Goal: Transaction & Acquisition: Purchase product/service

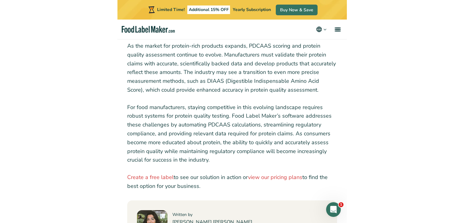
scroll to position [2704, 0]
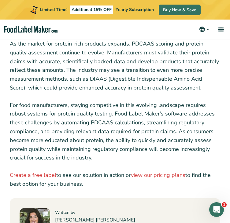
click at [208, 101] on p "For food manufacturers, staying competitive in this evolving landscape requires…" at bounding box center [115, 132] width 210 height 62
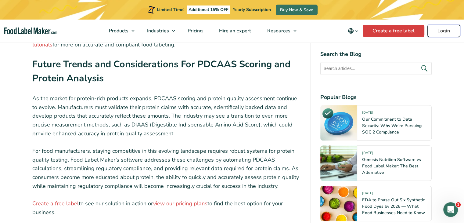
click at [229, 34] on link "Login" at bounding box center [444, 31] width 33 height 12
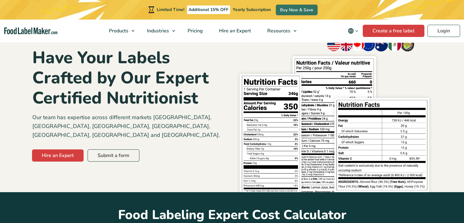
scroll to position [37, 0]
click at [60, 149] on link "Hire an Expert" at bounding box center [58, 155] width 52 height 12
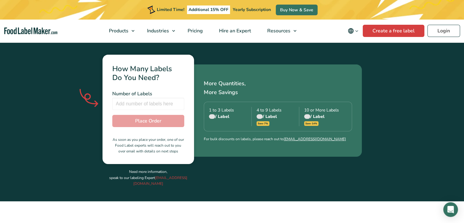
click at [223, 113] on div "/ Label" at bounding box center [230, 116] width 42 height 6
click at [214, 114] on span at bounding box center [212, 117] width 6 height 6
click at [214, 114] on div at bounding box center [212, 116] width 6 height 5
click at [141, 98] on input "number" at bounding box center [148, 104] width 72 height 12
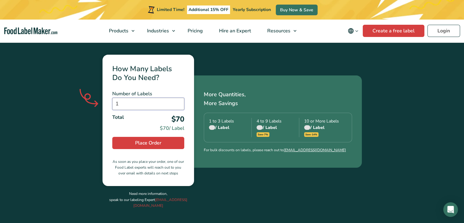
type input "1"
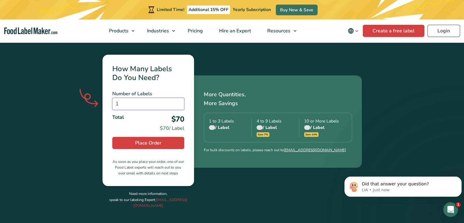
scroll to position [0, 0]
click at [448, 207] on icon "Open Intercom Messenger" at bounding box center [450, 209] width 10 height 10
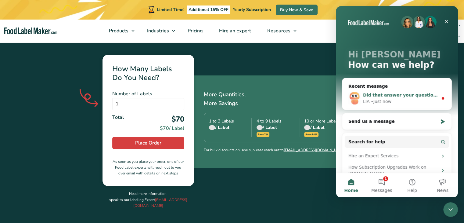
click at [404, 96] on span "Did that answer your question?" at bounding box center [401, 94] width 76 height 5
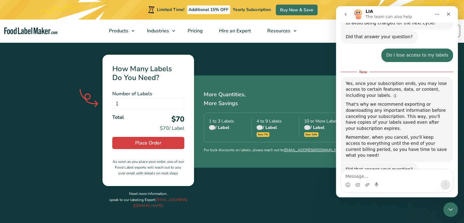
scroll to position [508, 0]
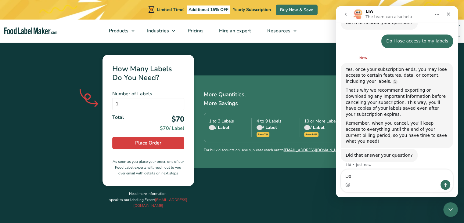
type textarea "D"
type textarea "c"
type textarea "do you include omega 3 on your label"
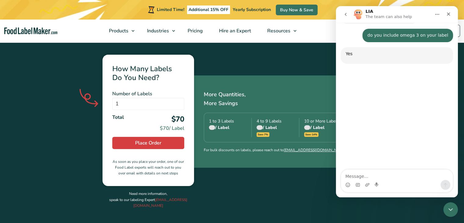
scroll to position [639, 0]
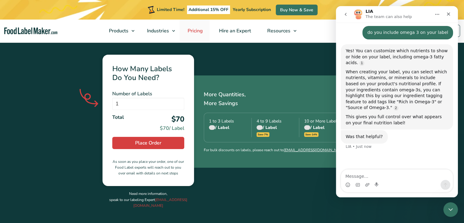
click at [194, 31] on span "Pricing" at bounding box center [195, 30] width 18 height 7
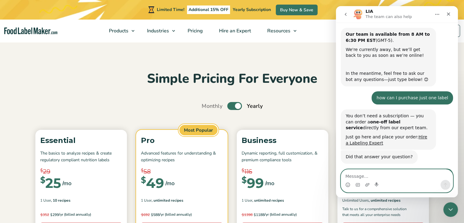
scroll to position [609, 0]
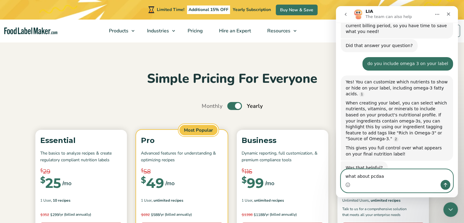
type textarea "what about pcdaas"
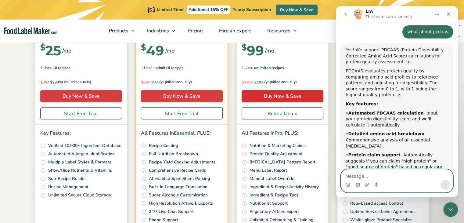
scroll to position [137, 0]
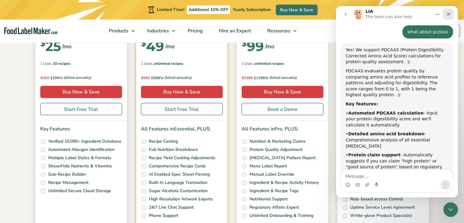
click at [451, 13] on div "Close" at bounding box center [448, 14] width 11 height 11
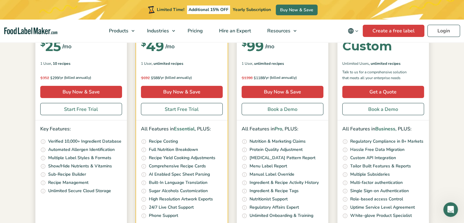
scroll to position [791, 0]
click at [450, 31] on link "Login" at bounding box center [444, 31] width 33 height 12
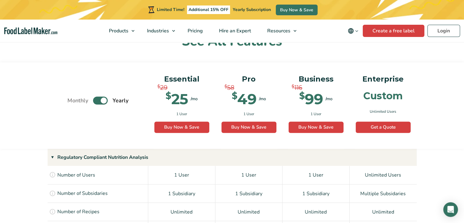
scroll to position [401, 0]
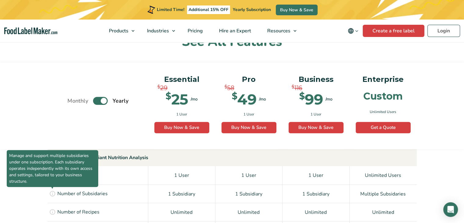
click at [51, 191] on icon at bounding box center [52, 193] width 7 height 7
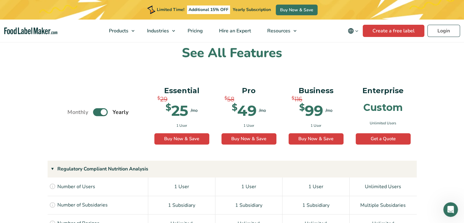
scroll to position [0, 0]
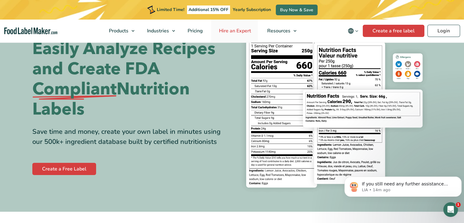
click at [232, 33] on span "Hire an Expert" at bounding box center [234, 30] width 34 height 7
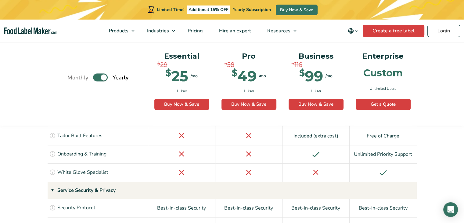
scroll to position [1370, 0]
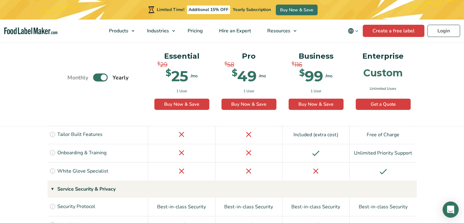
click at [446, 205] on div "Open Intercom Messenger" at bounding box center [451, 209] width 16 height 16
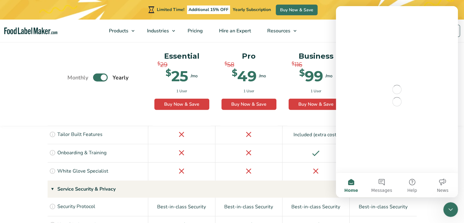
scroll to position [0, 0]
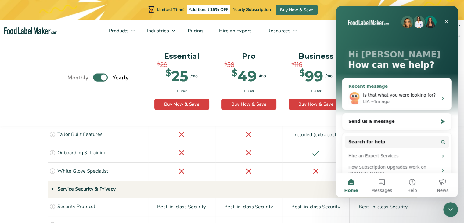
click at [389, 98] on div "Is that what you were looking for?" at bounding box center [400, 95] width 75 height 6
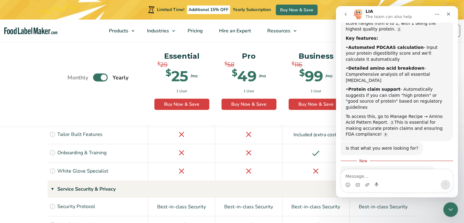
scroll to position [833, 0]
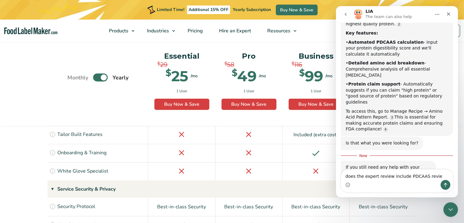
type textarea "does the expert review include PDCAAS review"
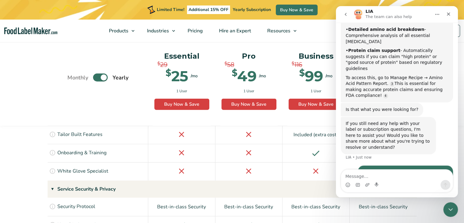
scroll to position [867, 0]
click at [262, 117] on div "Pro $ 58 $ 49 /mo $ 99 /mo 1 User Buy Now & Save Buy Now" at bounding box center [248, 85] width 67 height 82
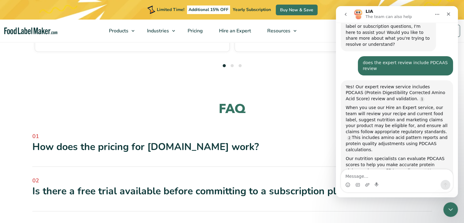
scroll to position [1817, 0]
click at [243, 176] on span "02" at bounding box center [232, 180] width 400 height 8
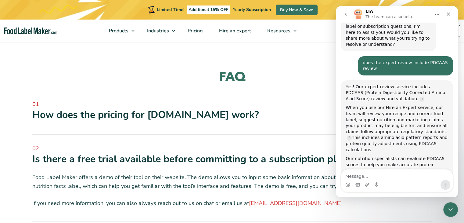
scroll to position [1850, 0]
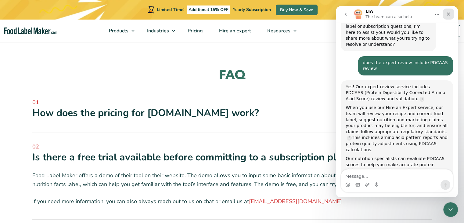
click at [444, 15] on div "Close" at bounding box center [448, 14] width 11 height 11
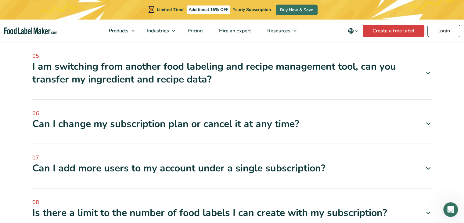
scroll to position [2117, 0]
click at [289, 153] on span "07" at bounding box center [232, 157] width 400 height 8
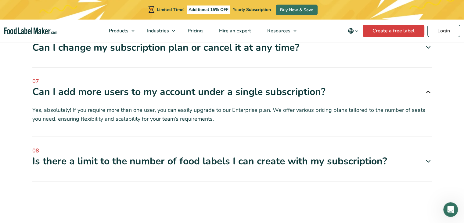
scroll to position [2194, 0]
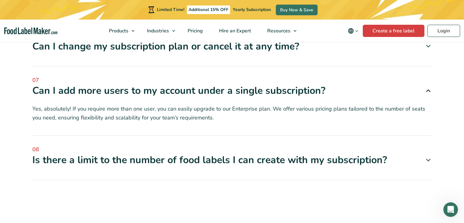
click at [289, 154] on div "Is there a limit to the number of food labels I can create with my subscription?" at bounding box center [232, 160] width 400 height 13
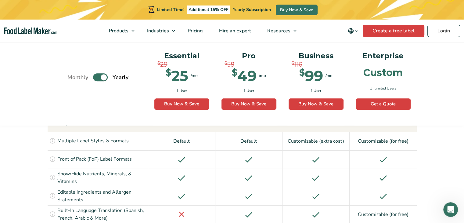
scroll to position [653, 0]
click at [98, 77] on label "Toggle" at bounding box center [100, 78] width 15 height 8
click at [73, 77] on input "Toggle" at bounding box center [71, 77] width 4 height 4
checkbox input "false"
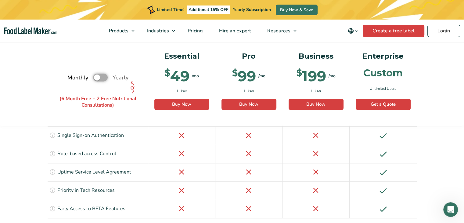
scroll to position [1497, 0]
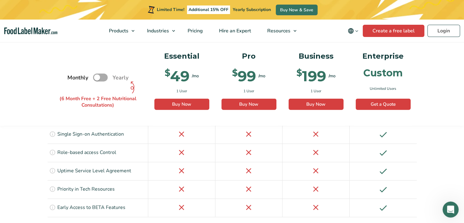
click at [442, 211] on div "Open Intercom Messenger" at bounding box center [450, 208] width 20 height 20
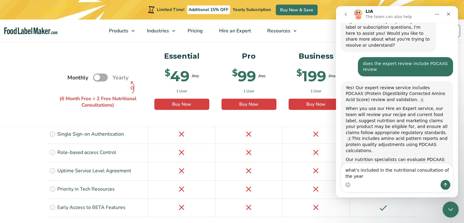
scroll to position [975, 0]
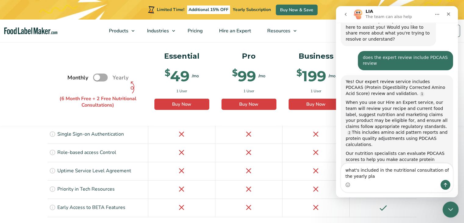
type textarea "what's included in the nutritional consultation of the yearly plan"
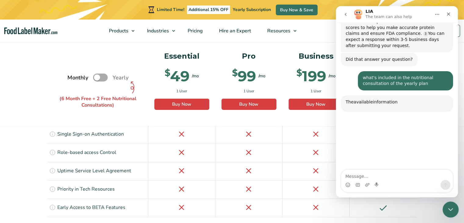
scroll to position [1109, 0]
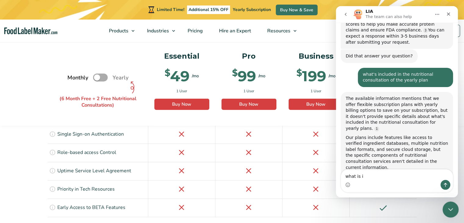
type textarea "what is it"
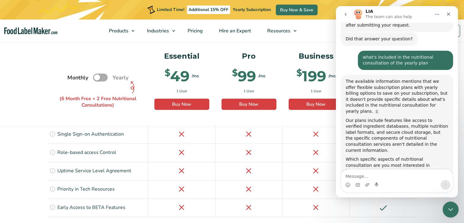
scroll to position [1127, 0]
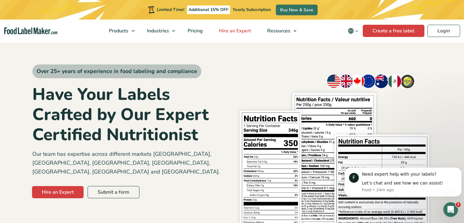
click at [240, 26] on link "Hire an Expert" at bounding box center [234, 31] width 47 height 23
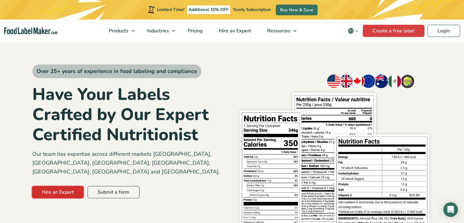
click at [70, 186] on link "Hire an Expert" at bounding box center [58, 192] width 52 height 12
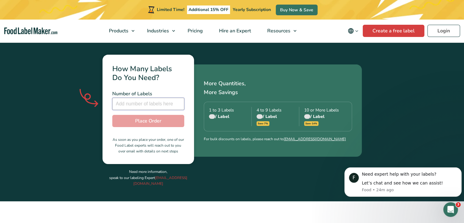
click at [147, 98] on input "number" at bounding box center [148, 104] width 72 height 12
type input "1"
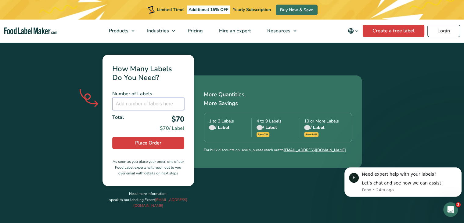
type input "2"
type input "3"
type input "4"
type input "1"
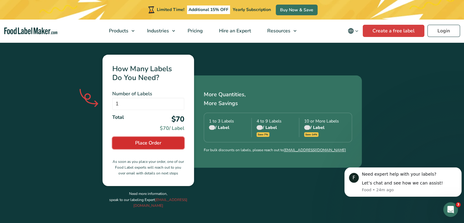
click at [153, 139] on span "Place Order" at bounding box center [148, 142] width 26 height 7
